Goal: Transaction & Acquisition: Purchase product/service

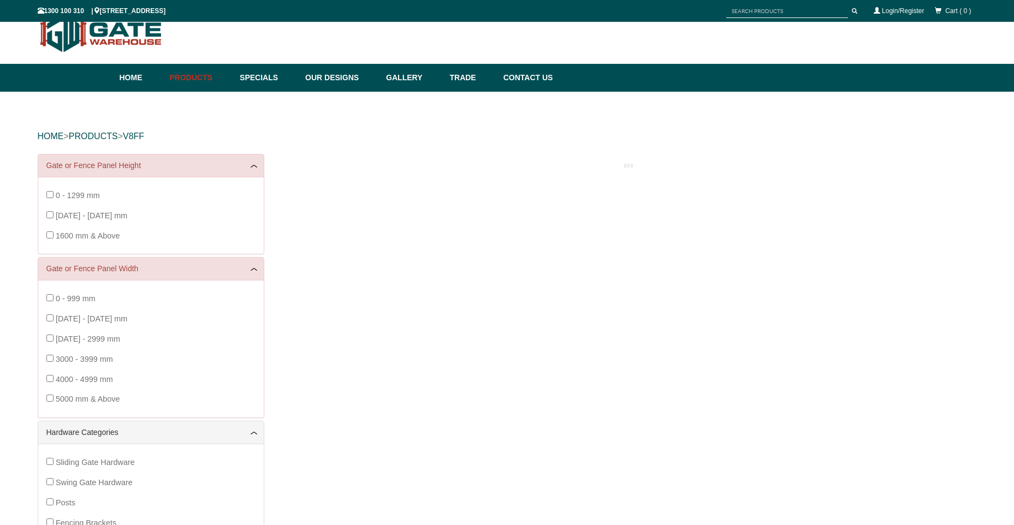
scroll to position [27, 0]
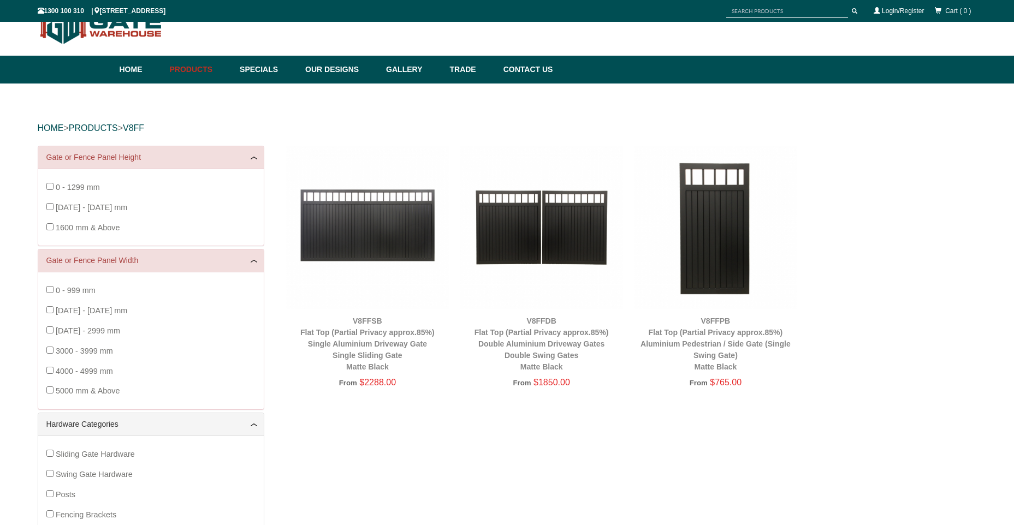
click at [494, 223] on img at bounding box center [541, 227] width 163 height 163
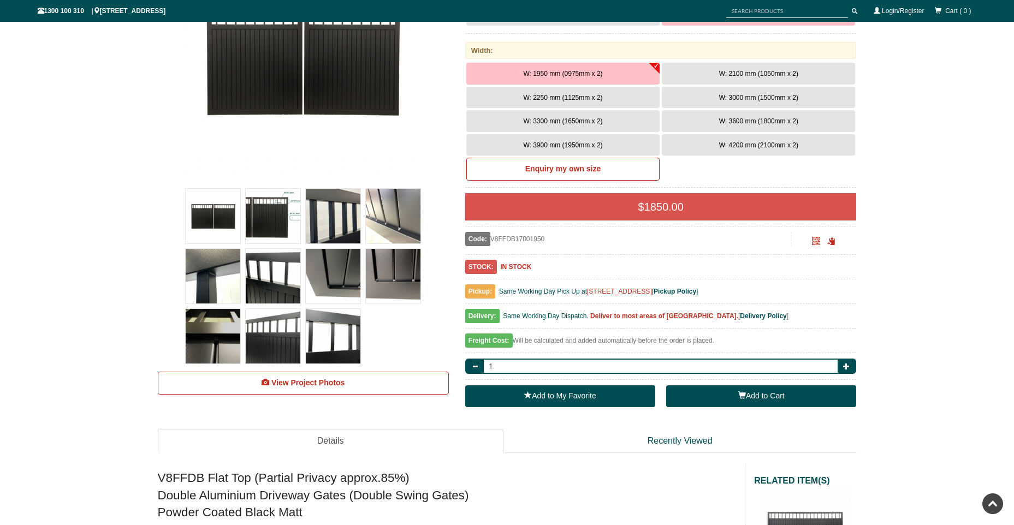
scroll to position [191, 0]
